Goal: Task Accomplishment & Management: Complete application form

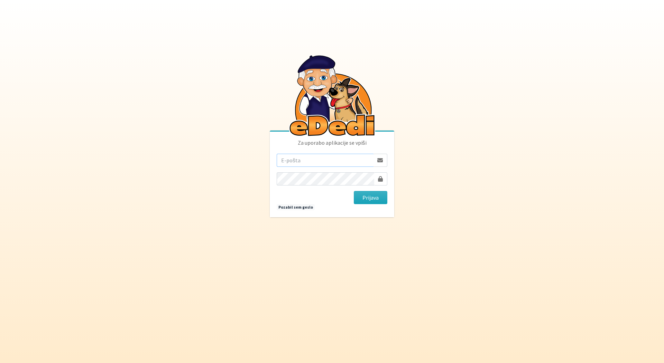
type input "teja.rupnik@erps.si"
click at [370, 198] on button "Prijava" at bounding box center [371, 197] width 34 height 13
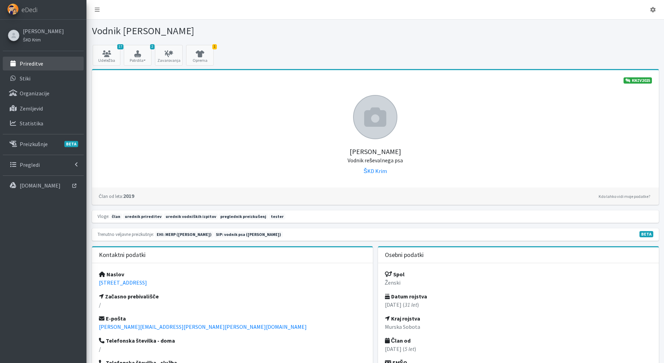
click at [26, 64] on p "Prireditve" at bounding box center [32, 63] width 24 height 7
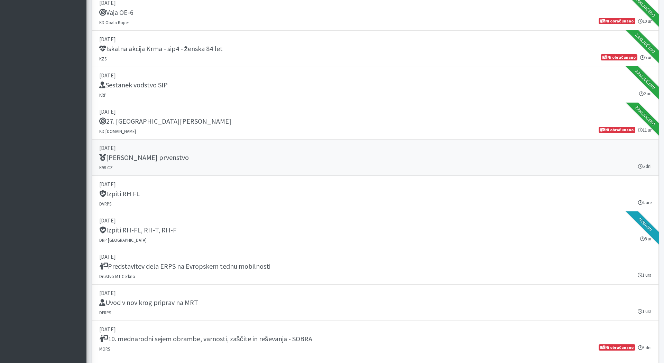
scroll to position [902, 0]
click at [238, 265] on h5 "Predstavitev dela ERPS na Evropskem tednu mobilnosti" at bounding box center [184, 266] width 171 height 8
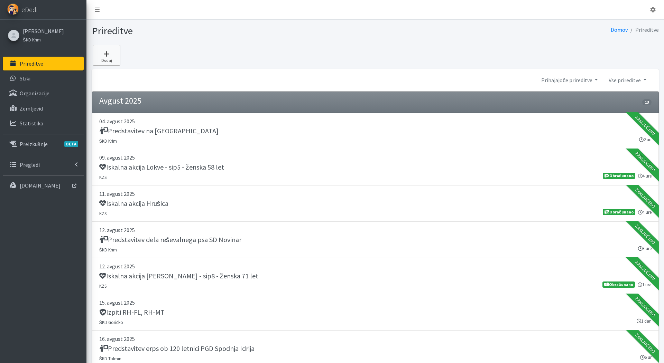
scroll to position [0, 0]
click at [109, 54] on icon at bounding box center [107, 53] width 24 height 7
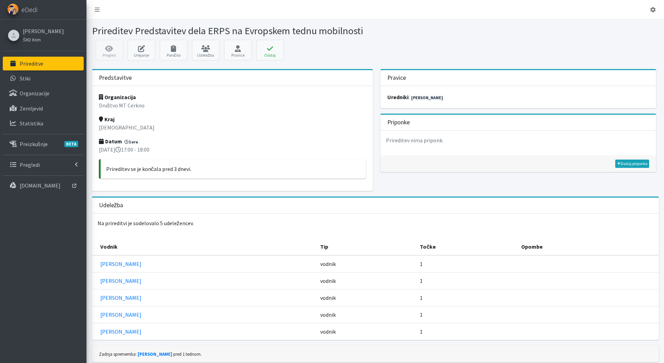
drag, startPoint x: 371, startPoint y: 32, endPoint x: 134, endPoint y: 30, distance: 237.4
click at [134, 30] on h1 "Prireditev Predstavitev dela ERPS na Evropskem tednu mobilnosti" at bounding box center [232, 31] width 281 height 12
copy h1 "Predstavitev dela ERPS na Evropskem tednu mobilnosti"
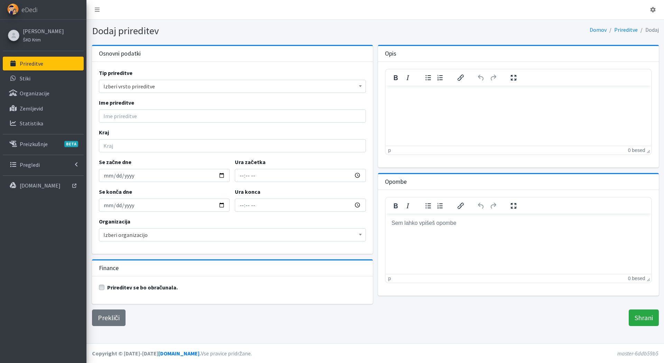
click at [145, 85] on span "Izberi vrsto prireditve" at bounding box center [232, 87] width 258 height 10
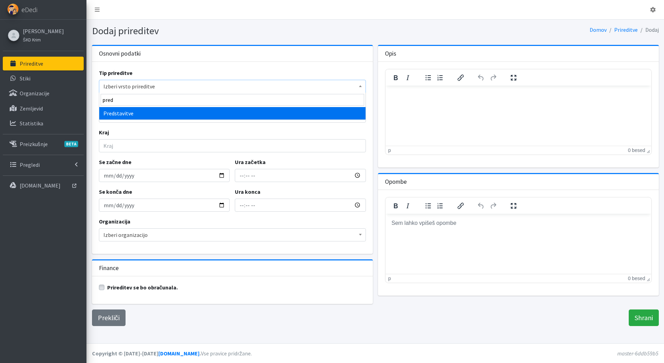
type input "pred"
select select "1011"
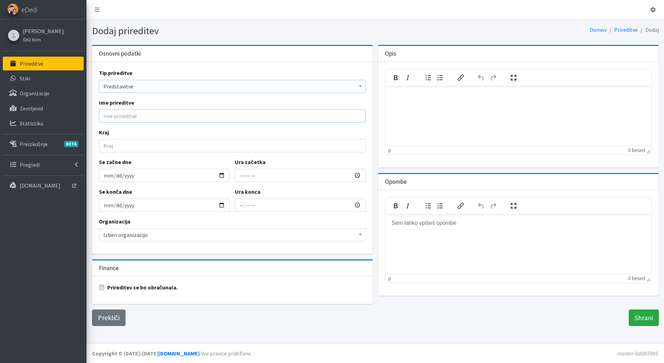
click at [125, 116] on input "Ime prireditve" at bounding box center [232, 116] width 267 height 13
paste input "Predstavitev dela ERPS na Evropskem tednu mobilnosti"
drag, startPoint x: 236, startPoint y: 116, endPoint x: 165, endPoint y: 116, distance: 70.5
click at [165, 116] on input "Predstavitev dela ERPS na Evropskem tednu mobilnosti" at bounding box center [232, 116] width 267 height 13
paste input "dnev"
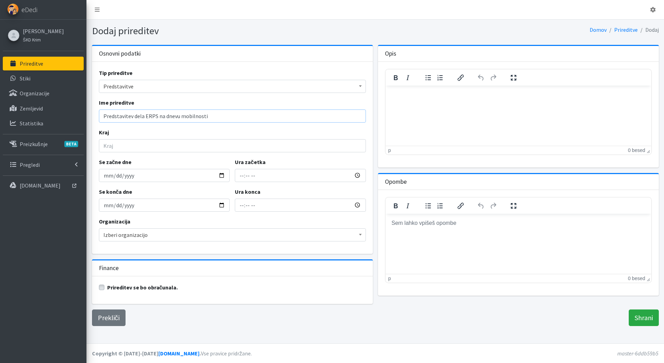
type input "Predstavitev dela ERPS na dnevu mobilnosti"
click at [136, 145] on input "Kraj" at bounding box center [232, 145] width 267 height 13
type input "Novo Mesto"
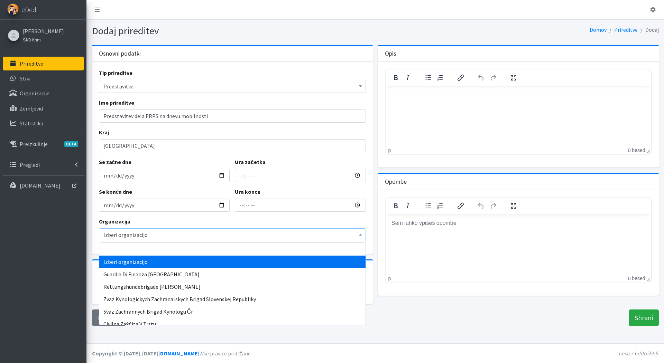
click at [126, 233] on span "Izberi organizacijo" at bounding box center [232, 235] width 258 height 10
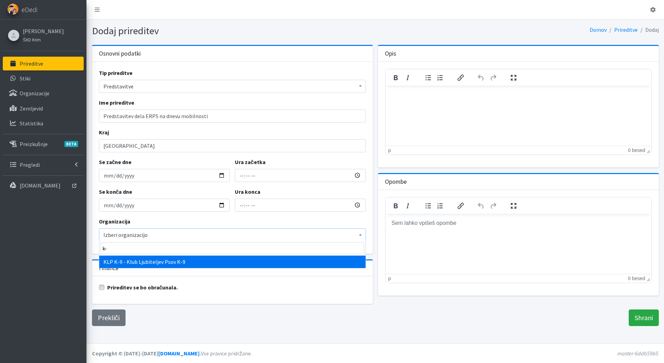
type input "k-"
select select "1030"
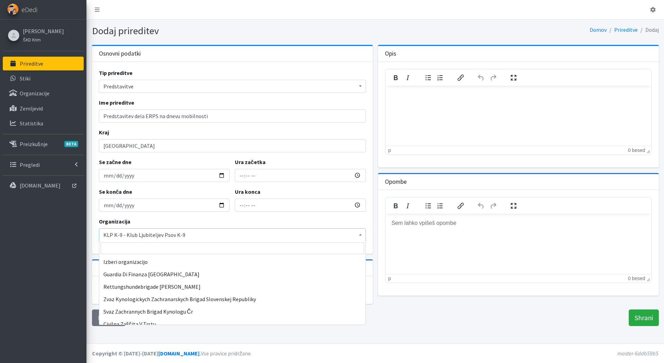
click at [193, 232] on span "KLP K-9 - Klub Ljubiteljev Psov K-9" at bounding box center [232, 235] width 258 height 10
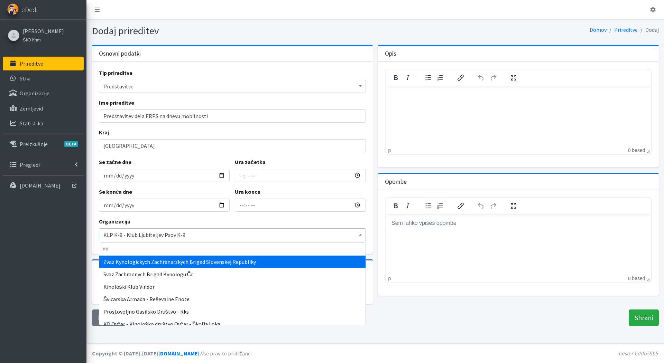
type input "n"
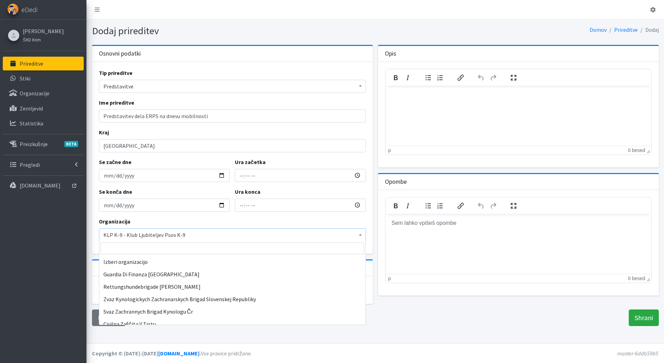
scroll to position [423, 0]
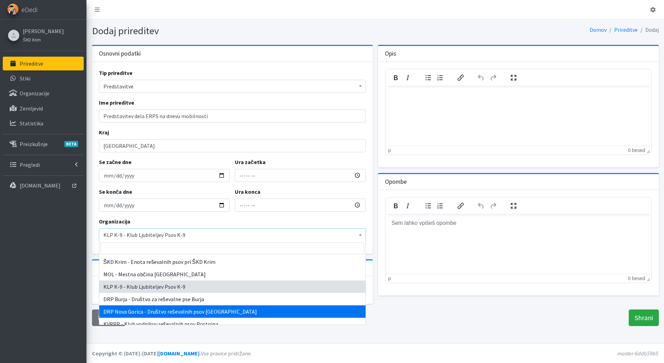
click at [409, 322] on div "Prekliči Shrani" at bounding box center [375, 318] width 572 height 17
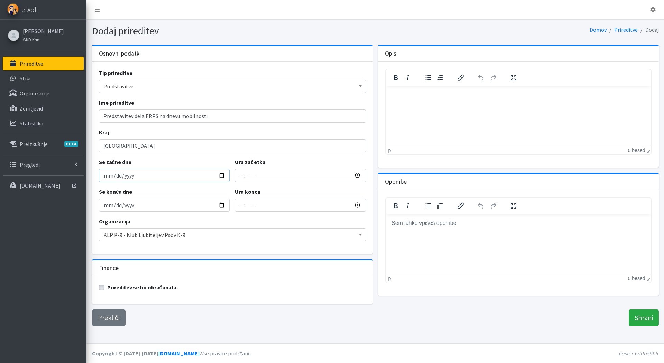
click at [108, 177] on input "Se začne dne" at bounding box center [164, 175] width 131 height 13
type input "2025-09-22"
click at [179, 201] on input "2025-09-22" at bounding box center [164, 205] width 131 height 13
click at [243, 177] on input "Ura začetka" at bounding box center [300, 175] width 131 height 13
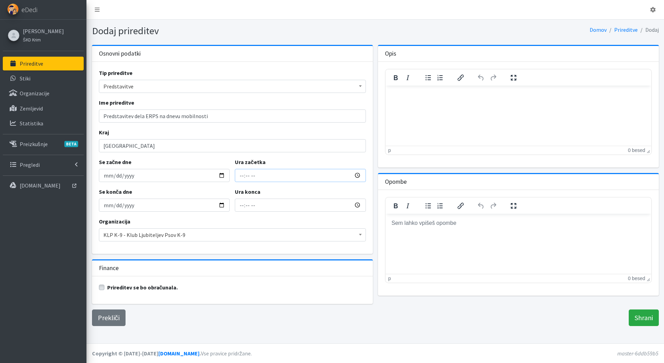
click at [251, 177] on input "Ura začetka" at bounding box center [300, 175] width 131 height 13
type input "15:00"
type input "17:00"
click at [223, 118] on input "Predstavitev dela ERPS na dnevu mobilnosti" at bounding box center [232, 116] width 267 height 13
type input "Predstavitev dela ERPS na dnevu mobilnosti v Novem Mestu"
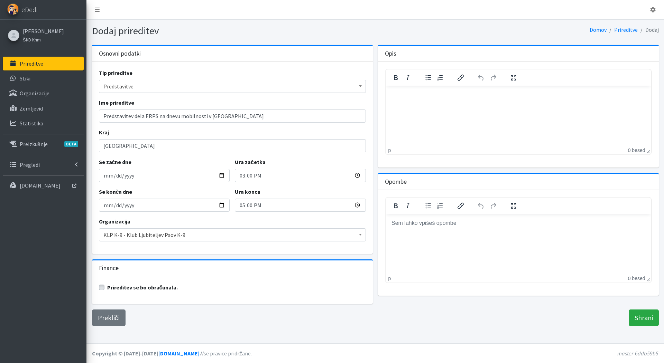
click at [205, 236] on span "KLP K-9 - Klub Ljubiteljev Psov K-9" at bounding box center [232, 235] width 258 height 10
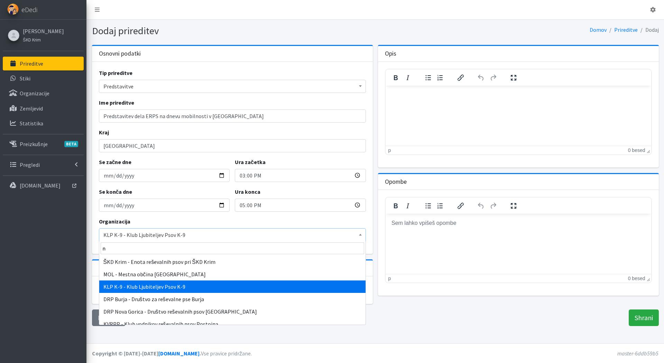
scroll to position [0, 0]
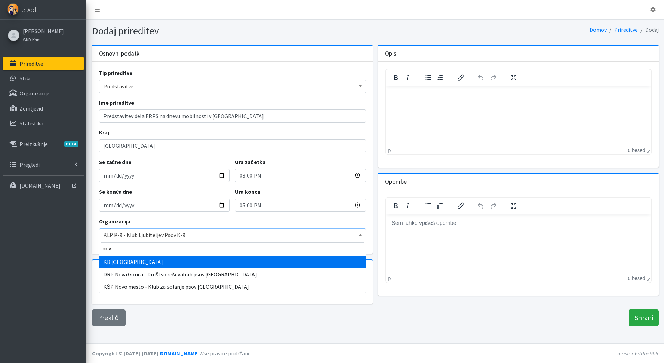
type input "novo"
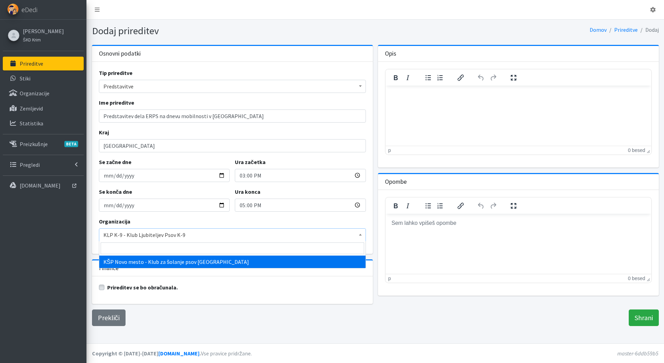
scroll to position [0, 0]
click at [182, 235] on span "KLP K-9 - Klub Ljubiteljev Psov K-9" at bounding box center [232, 235] width 258 height 10
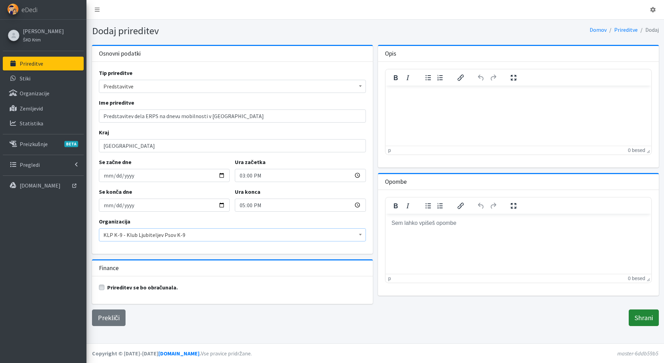
click at [644, 318] on input "Shrani" at bounding box center [643, 318] width 30 height 17
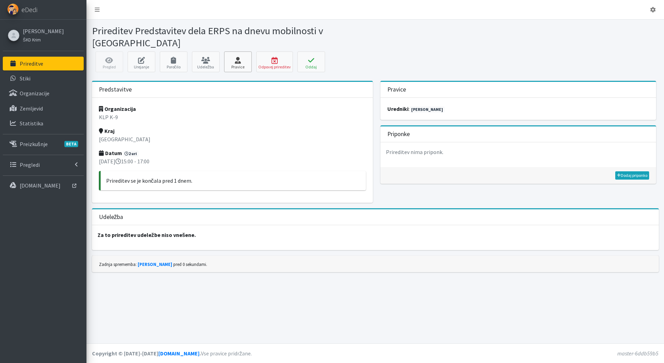
click at [232, 63] on icon at bounding box center [238, 60] width 24 height 7
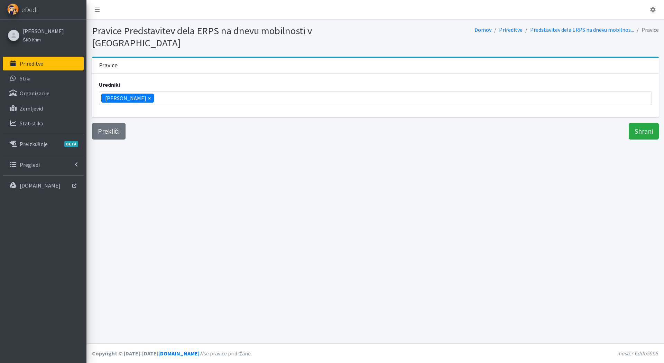
click at [148, 94] on span "×" at bounding box center [149, 98] width 3 height 8
select select
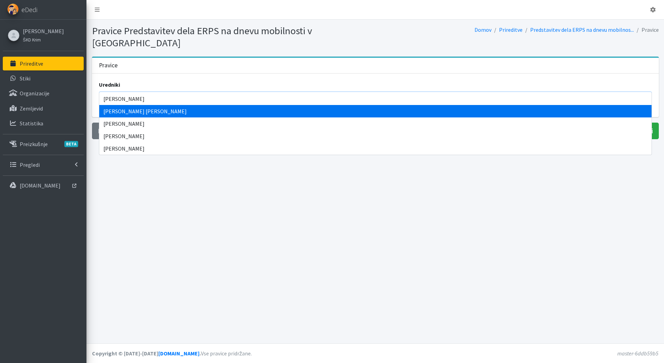
type input "nata"
select select "1178"
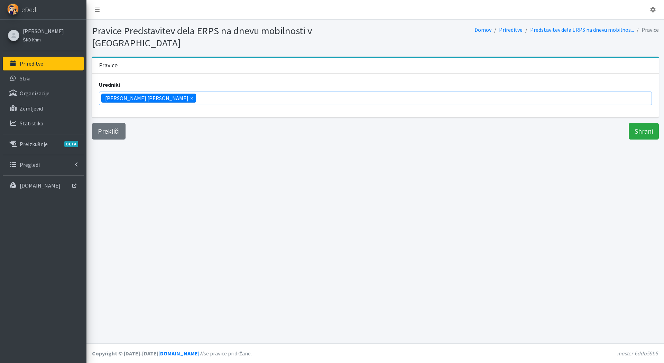
scroll to position [1198, 0]
click at [643, 123] on input "Shrani" at bounding box center [643, 131] width 30 height 17
